Goal: Transaction & Acquisition: Purchase product/service

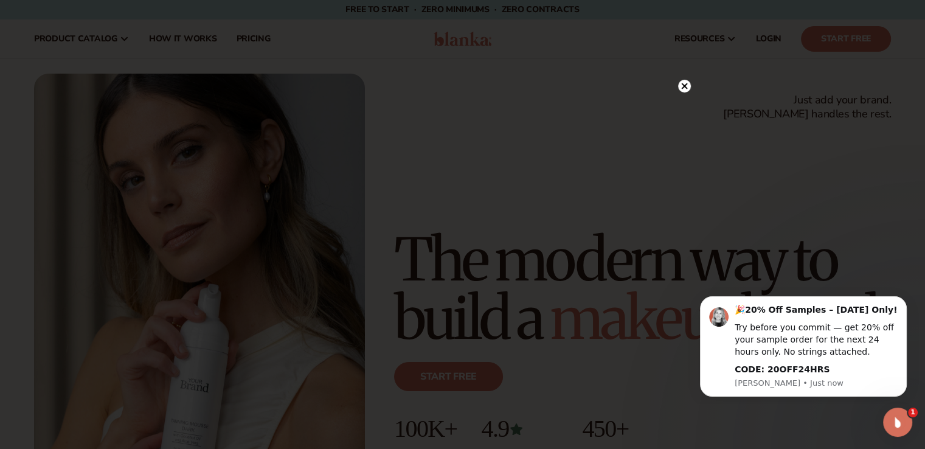
click at [684, 85] on icon at bounding box center [684, 86] width 6 height 6
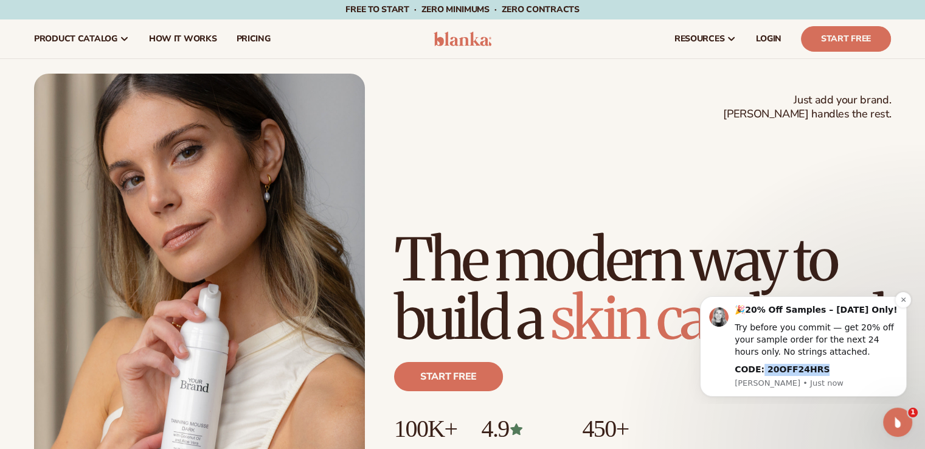
drag, startPoint x: 815, startPoint y: 367, endPoint x: 759, endPoint y: 374, distance: 56.4
click at [759, 374] on div "CODE: 20OFF24HRS" at bounding box center [816, 370] width 163 height 12
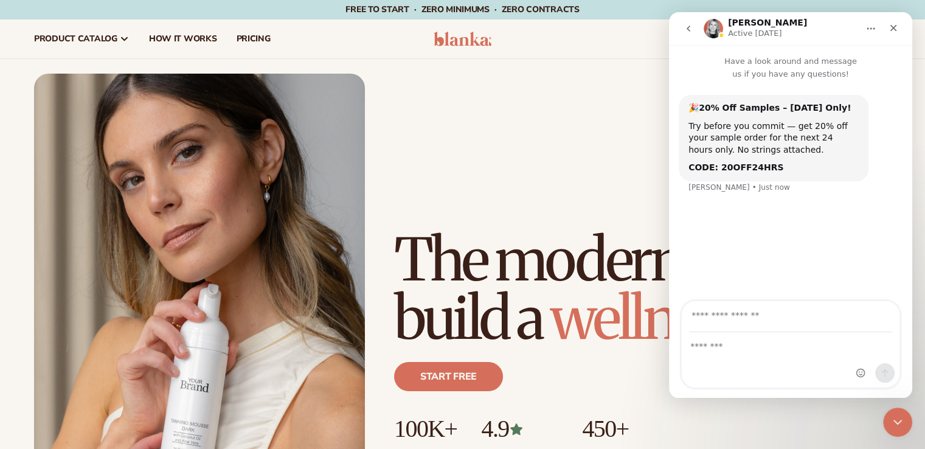
click at [762, 168] on b "CODE: 20OFF24HRS" at bounding box center [735, 167] width 95 height 10
click at [761, 168] on b "CODE: 20OFF24HRS" at bounding box center [735, 167] width 95 height 10
click at [758, 167] on b "CODE: 20OFF24HRS" at bounding box center [735, 167] width 95 height 10
copy b "20OFF24HRS"
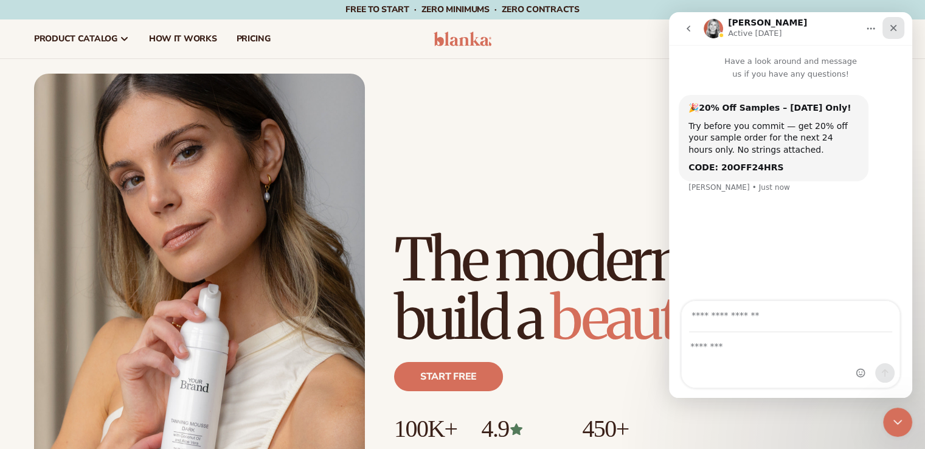
click at [891, 27] on icon "Close" at bounding box center [893, 28] width 10 height 10
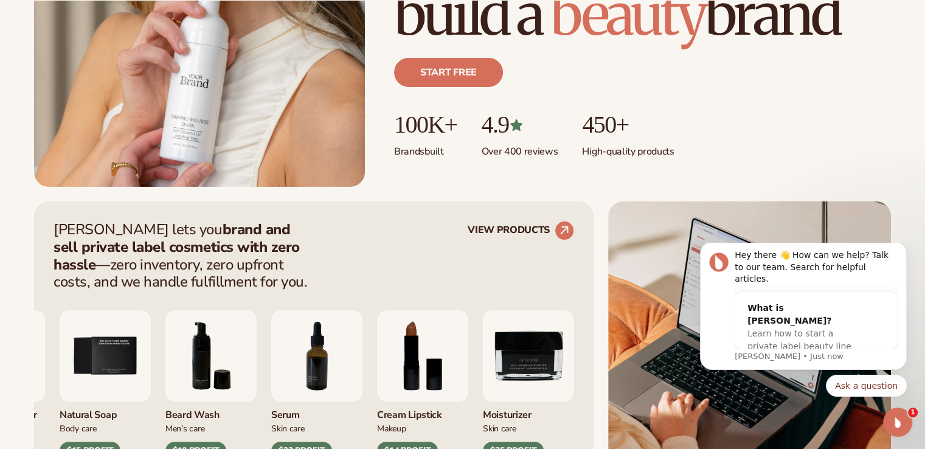
scroll to position [547, 0]
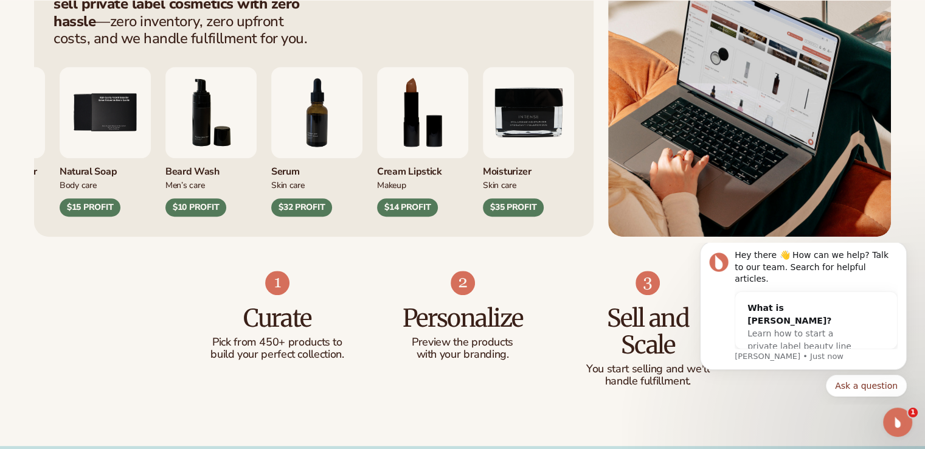
click at [443, 128] on img "8 / 9" at bounding box center [422, 112] width 91 height 91
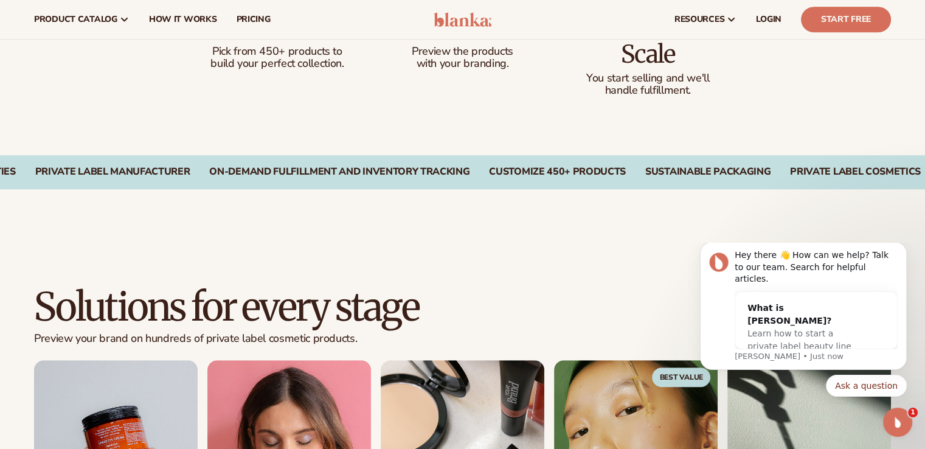
scroll to position [730, 0]
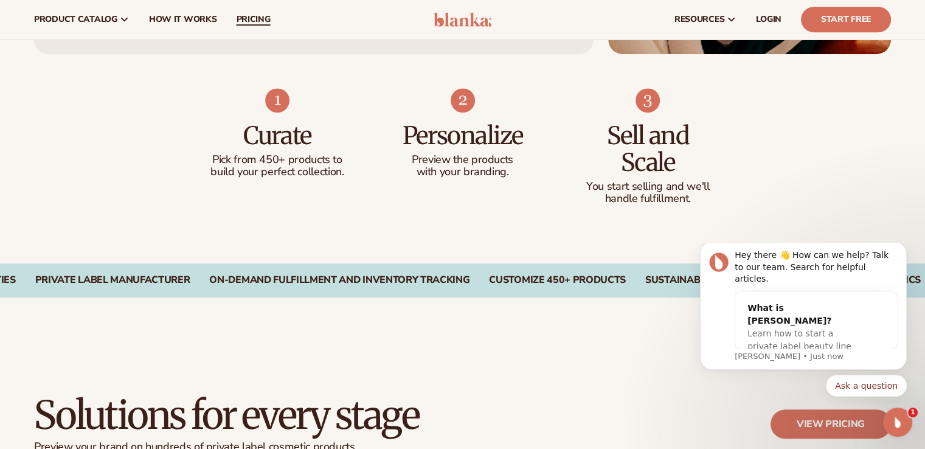
click at [254, 21] on span "pricing" at bounding box center [253, 20] width 34 height 10
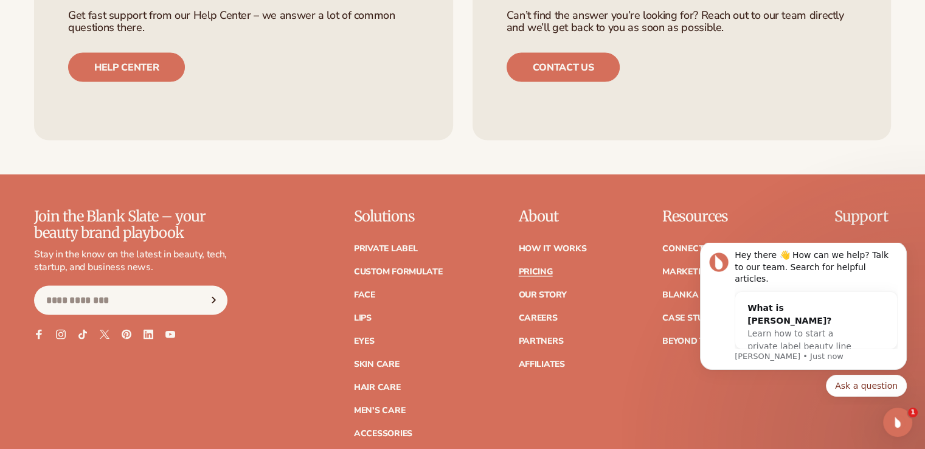
scroll to position [2432, 0]
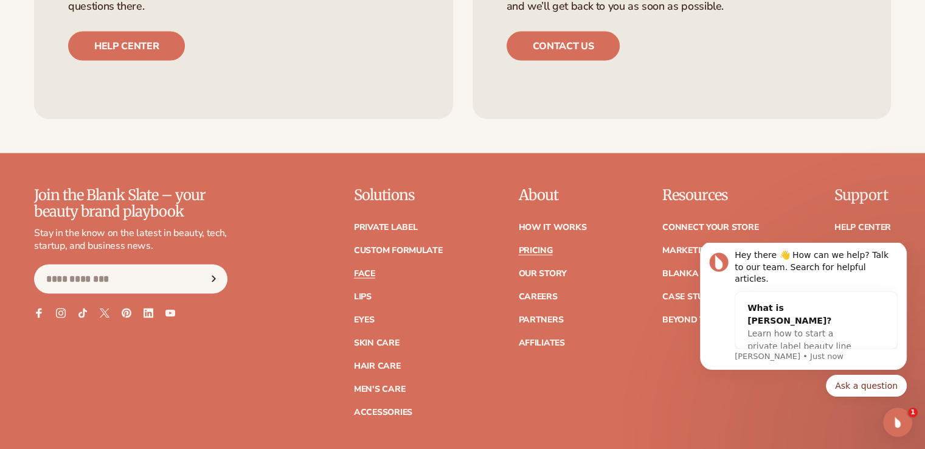
click at [365, 271] on link "Face" at bounding box center [364, 273] width 21 height 9
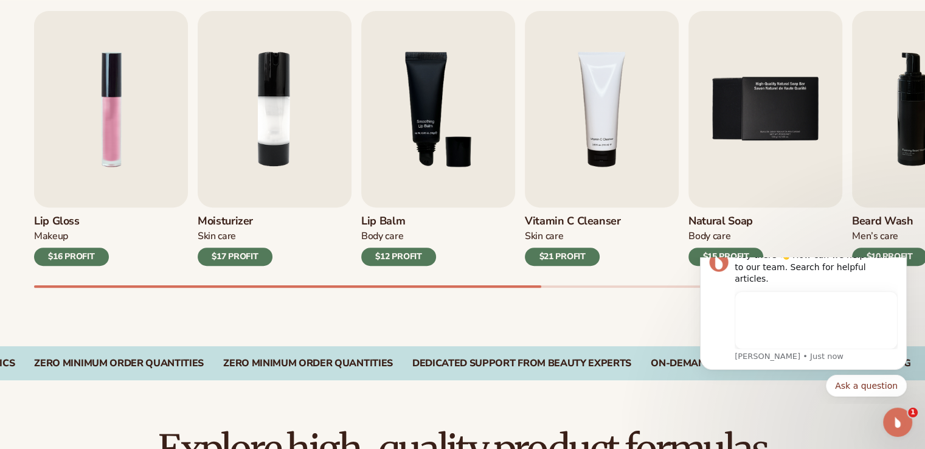
click at [413, 257] on div "$12 PROFIT" at bounding box center [398, 257] width 75 height 18
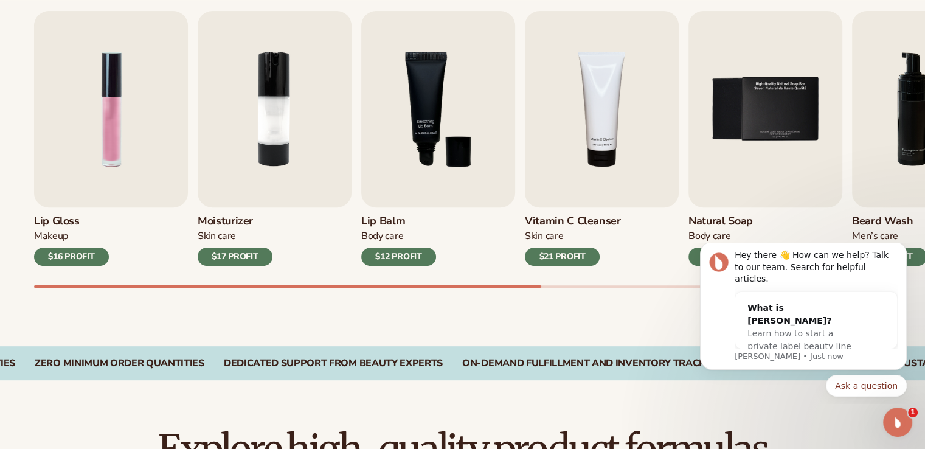
click at [404, 255] on div "$12 PROFIT" at bounding box center [398, 257] width 75 height 18
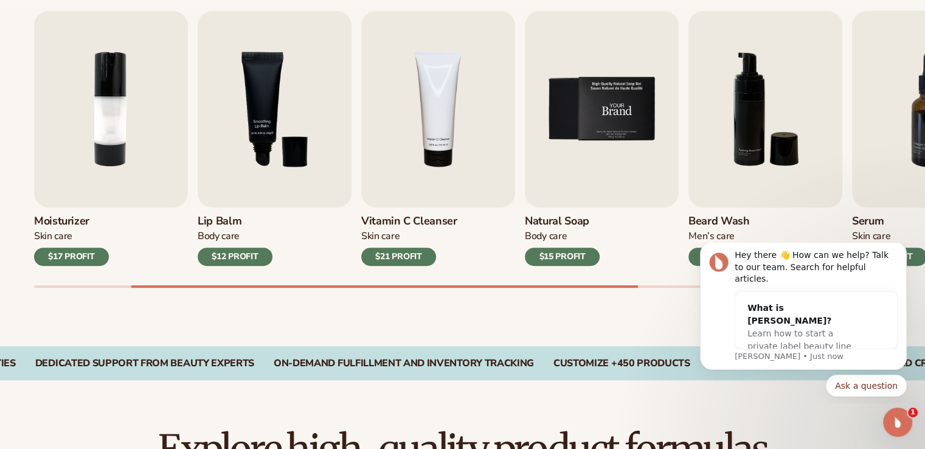
click at [612, 134] on img "5 / 9" at bounding box center [602, 109] width 154 height 196
click at [607, 100] on img "5 / 9" at bounding box center [602, 109] width 154 height 196
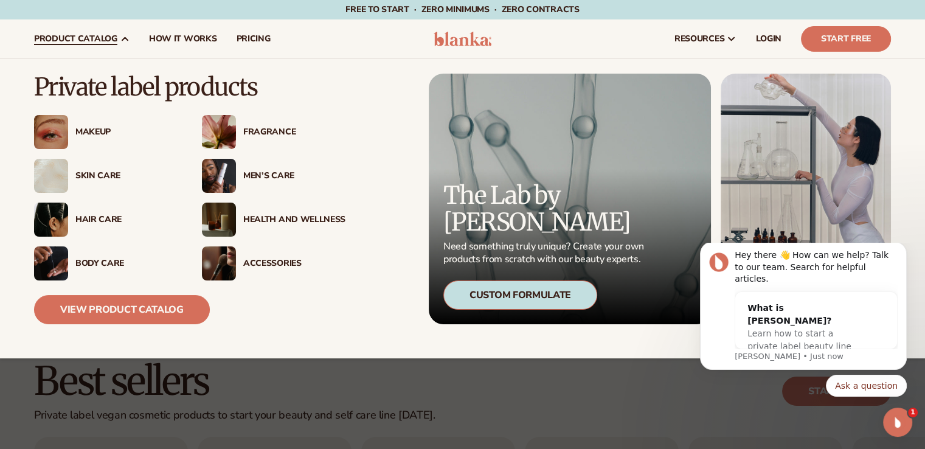
click at [92, 134] on div "Makeup" at bounding box center [126, 132] width 102 height 10
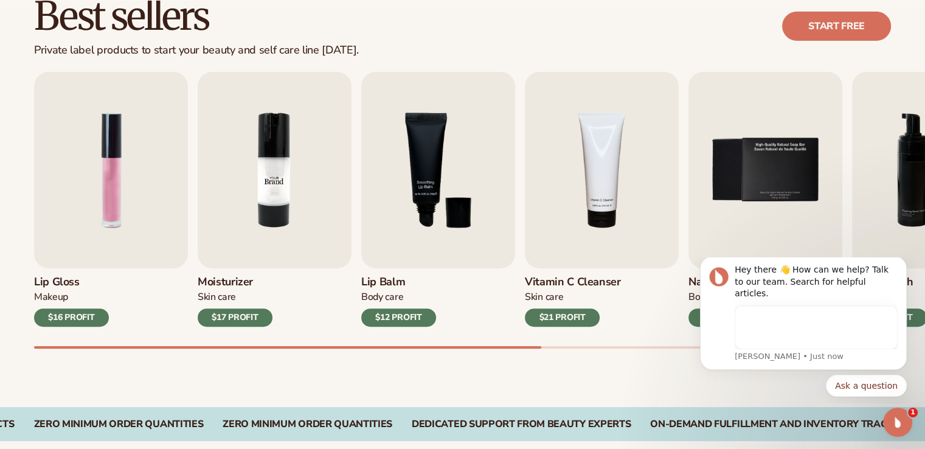
click at [268, 159] on img "2 / 9" at bounding box center [275, 170] width 154 height 196
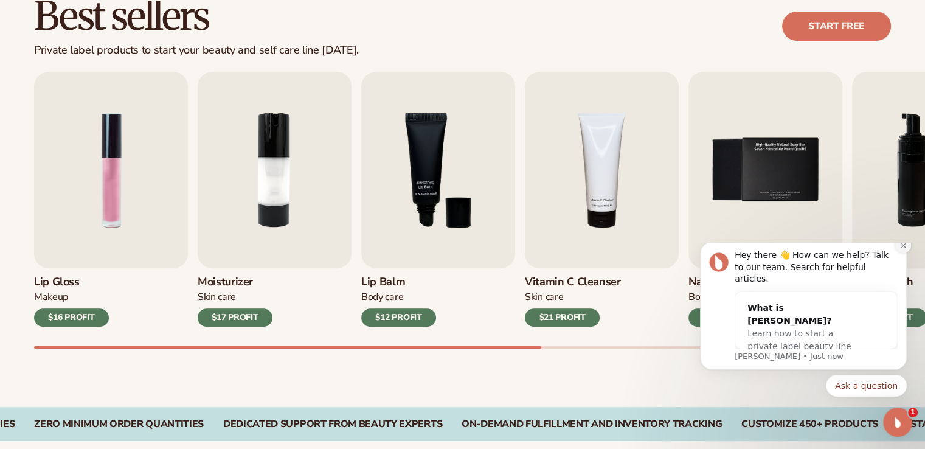
click at [902, 247] on icon "Dismiss notification" at bounding box center [903, 245] width 4 height 4
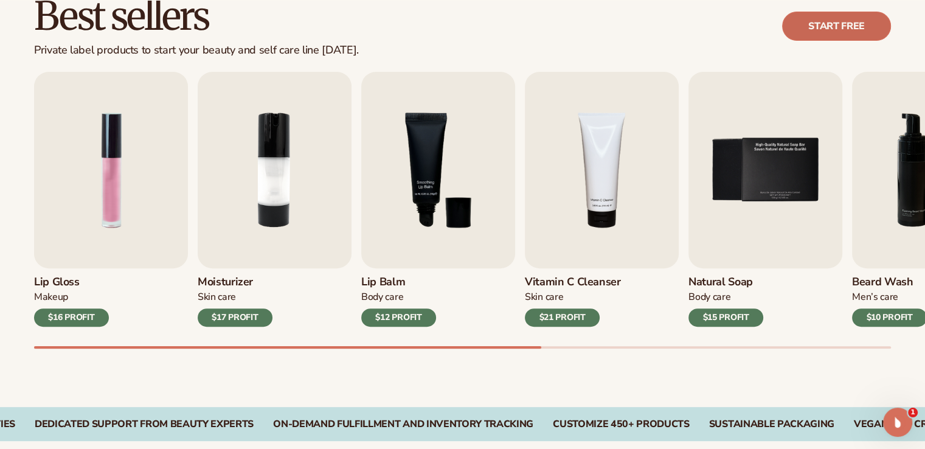
click at [828, 26] on link "Start free" at bounding box center [836, 26] width 109 height 29
